Goal: Task Accomplishment & Management: Use online tool/utility

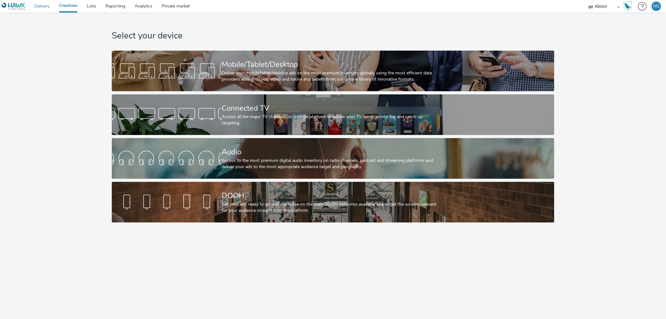
click at [44, 8] on link "Delivery" at bounding box center [42, 6] width 25 height 12
click at [87, 6] on link "Lists" at bounding box center [91, 6] width 19 height 12
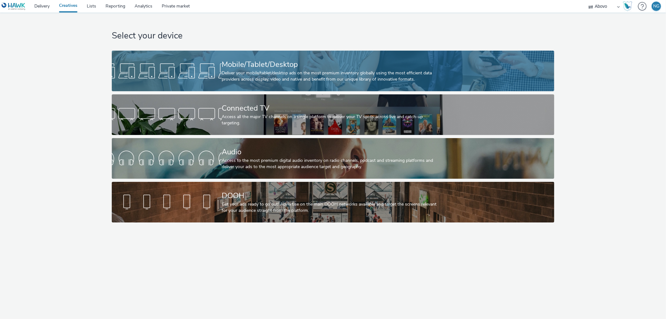
click at [293, 62] on div "Mobile/Tablet/Desktop" at bounding box center [332, 64] width 220 height 11
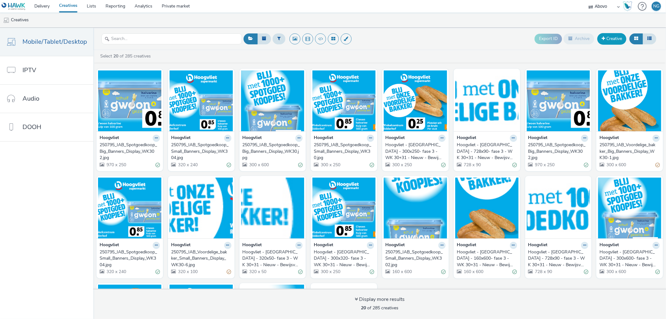
click at [609, 39] on link "Creative" at bounding box center [611, 38] width 29 height 11
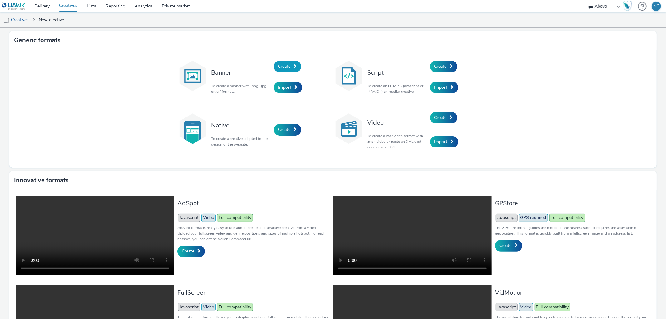
click at [286, 68] on span "Create" at bounding box center [284, 66] width 12 height 6
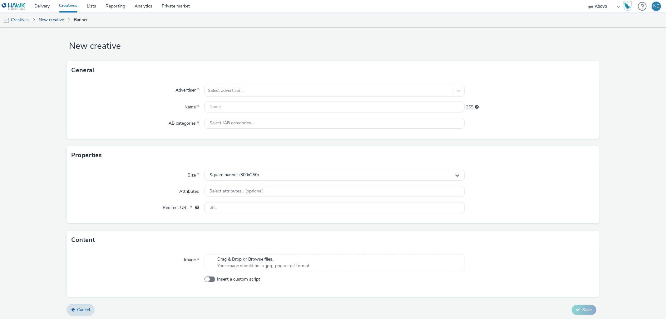
scroll to position [7, 0]
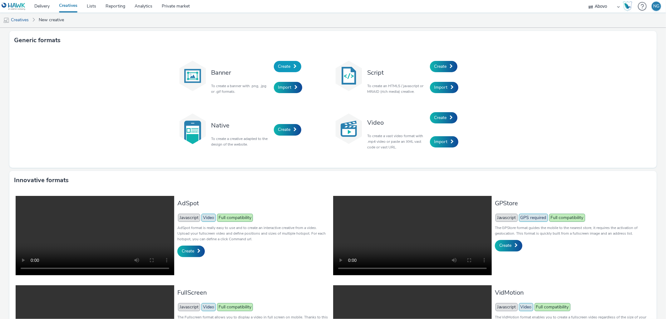
click at [292, 69] on link "Create" at bounding box center [287, 66] width 27 height 11
click at [288, 87] on span "Import" at bounding box center [284, 87] width 13 height 6
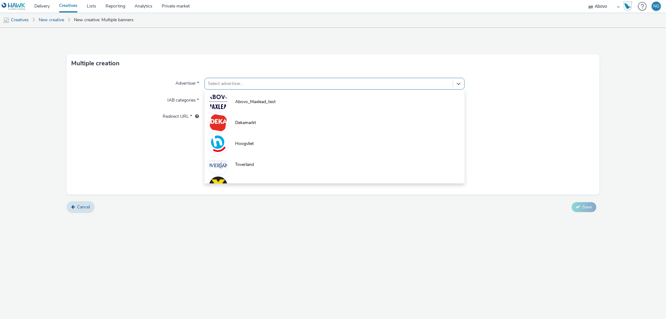
click at [235, 84] on div at bounding box center [328, 83] width 241 height 7
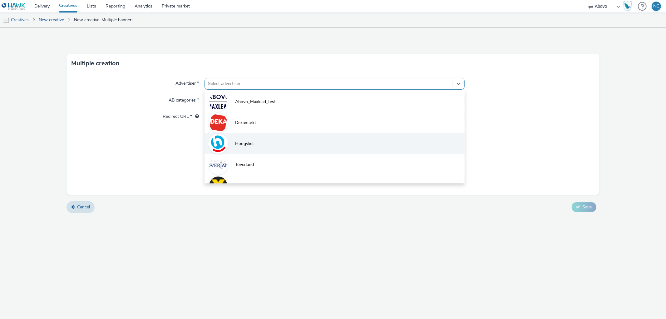
click at [246, 142] on span "Hoogvliet" at bounding box center [244, 144] width 19 height 6
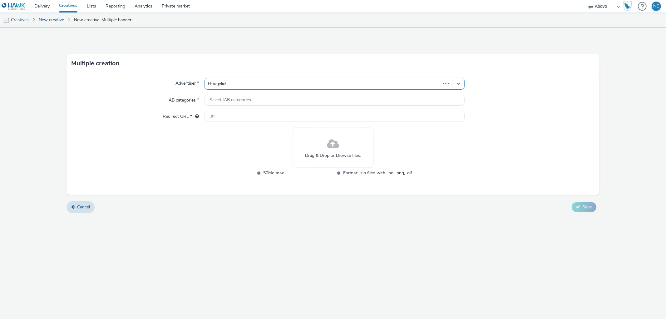
type input "[URL][DOMAIN_NAME]"
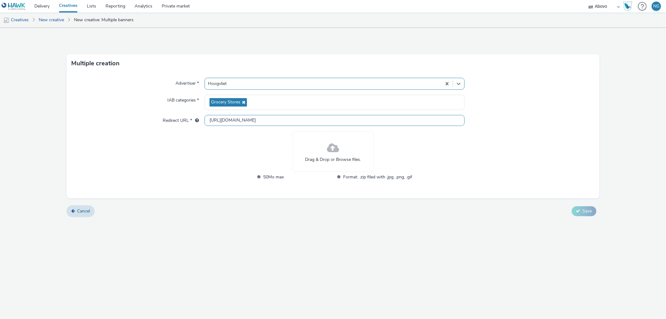
click at [265, 121] on input "[URL][DOMAIN_NAME]" at bounding box center [335, 120] width 260 height 11
click at [43, 6] on link "Delivery" at bounding box center [42, 6] width 25 height 12
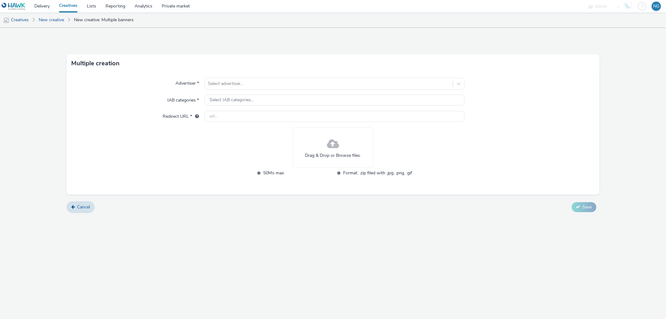
click at [68, 6] on link "Creatives" at bounding box center [68, 6] width 28 height 12
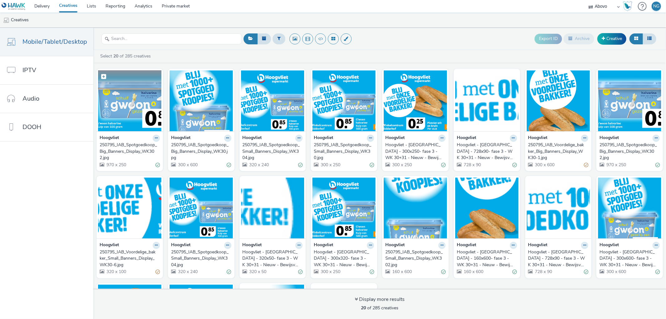
click at [126, 104] on img at bounding box center [129, 100] width 63 height 61
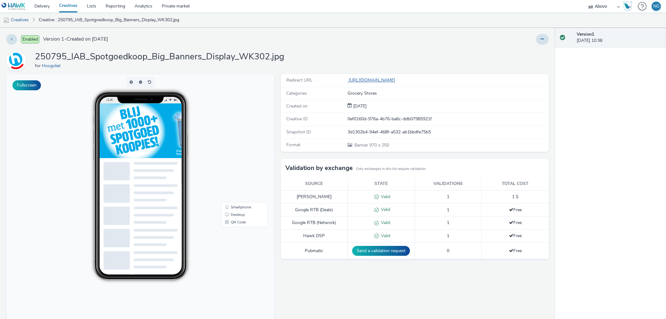
click at [398, 81] on link "https://www.hoogvliet.com/openingen/ridderhof?utm_source=lokaal&utm_medium=disp…" at bounding box center [373, 80] width 50 height 6
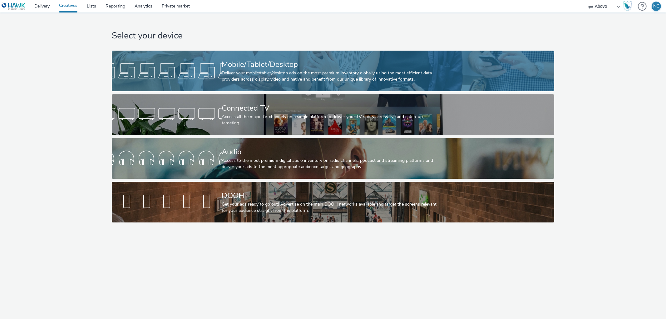
click at [264, 77] on div "Deliver your mobile/tablet/desktop ads on the most premium inventory globally u…" at bounding box center [332, 76] width 220 height 13
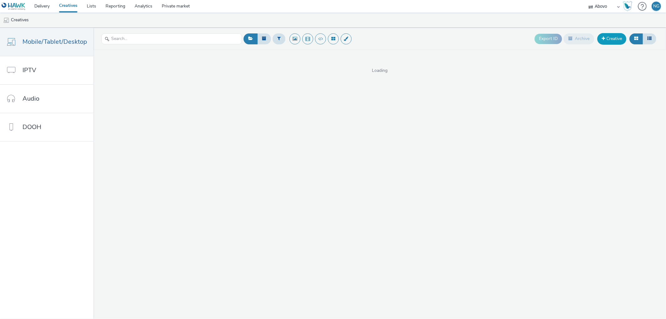
click at [609, 40] on link "Creative" at bounding box center [611, 38] width 29 height 11
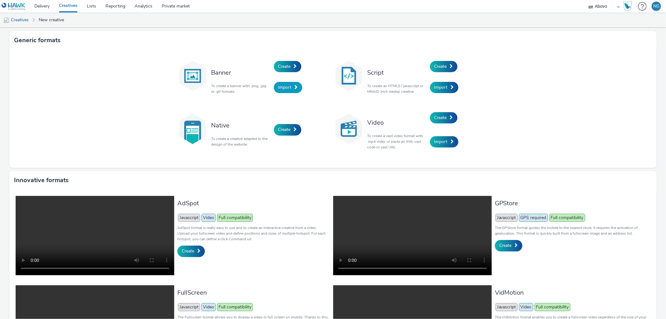
click at [280, 86] on span "Import" at bounding box center [284, 87] width 13 height 6
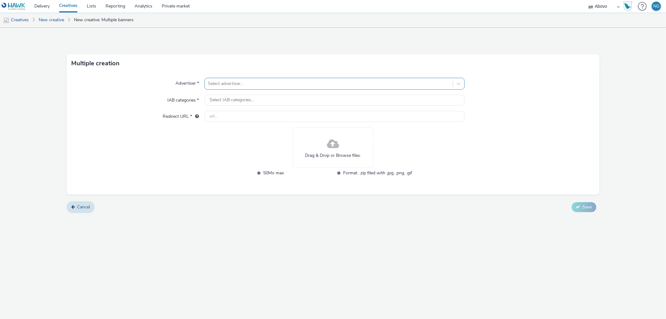
click at [219, 86] on div at bounding box center [328, 83] width 241 height 7
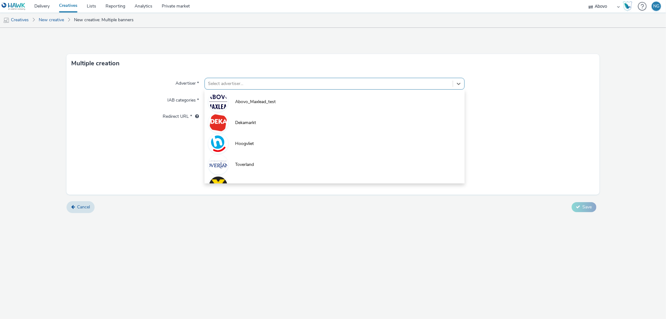
click at [237, 141] on span "Hoogvliet" at bounding box center [244, 144] width 19 height 6
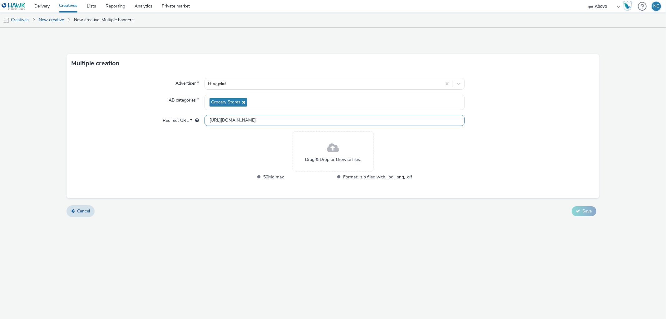
drag, startPoint x: 250, startPoint y: 122, endPoint x: 103, endPoint y: 123, distance: 147.4
click at [103, 120] on div "Redirect URL * http://hoogvliet.nl" at bounding box center [333, 120] width 523 height 11
paste input "s://www.hoogvliet.com/openingen/s-gravendeel?utm_source=lokaal&utm_medium=displ…"
type input "https://www.hoogvliet.com/openingen/s-gravendeel?utm_source=lokaal&utm_medium=d…"
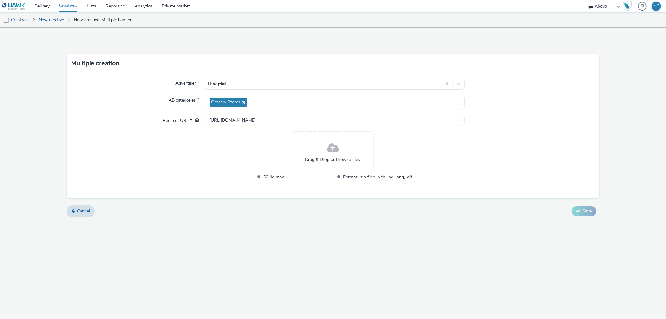
scroll to position [0, 0]
